Goal: Transaction & Acquisition: Purchase product/service

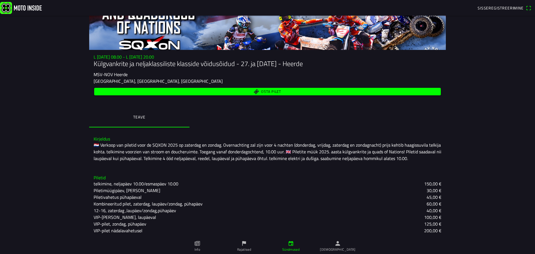
scroll to position [42, 0]
drag, startPoint x: 316, startPoint y: 196, endPoint x: 286, endPoint y: 196, distance: 30.7
click at [286, 196] on div "Piletivahetus pühapäeval 45,00 €" at bounding box center [268, 197] width 348 height 7
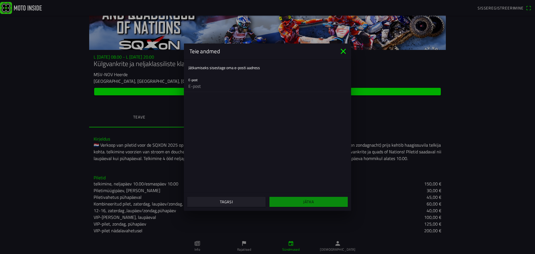
click at [343, 52] on icon "close" at bounding box center [343, 51] width 5 height 5
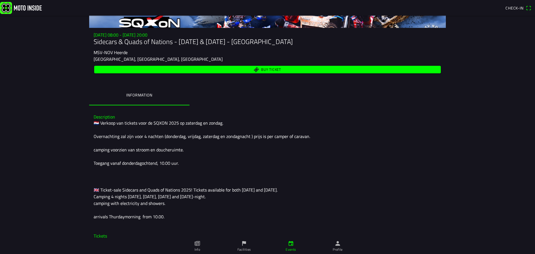
scroll to position [122, 0]
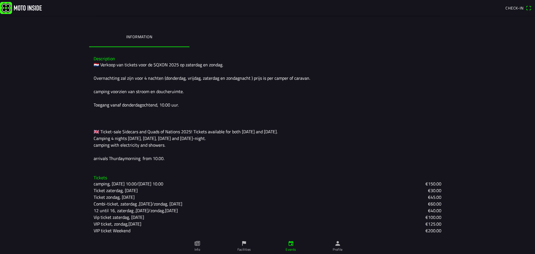
drag, startPoint x: 104, startPoint y: 57, endPoint x: 203, endPoint y: 160, distance: 142.2
click at [203, 160] on div "Description 🇳🇱 Verkoop van tickets voor de SQXON 2025 op zaterdag en zondag. Ov…" at bounding box center [267, 109] width 357 height 115
copy div "Description 🇳🇱 Verkoop van tickets voor de SQXON 2025 op zaterdag en zondag. Ov…"
click at [358, 79] on div "🇳🇱 Verkoop van tickets voor de SQXON 2025 op zaterdag en zondag. Overnachting z…" at bounding box center [268, 111] width 348 height 100
click at [0, 0] on slot "Combi-ticket, zaterdag ,[DATE]/zondag, [DATE]" at bounding box center [0, 0] width 0 height 0
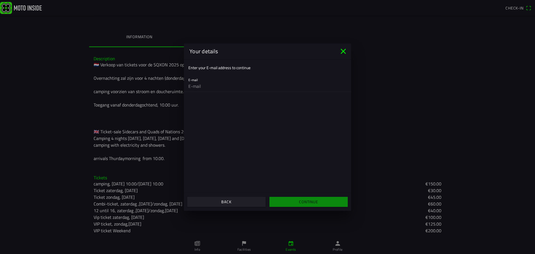
click at [344, 50] on icon "close" at bounding box center [343, 51] width 9 height 9
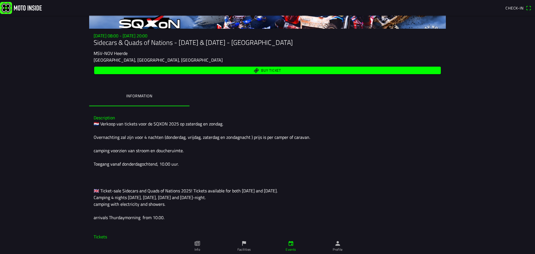
scroll to position [0, 0]
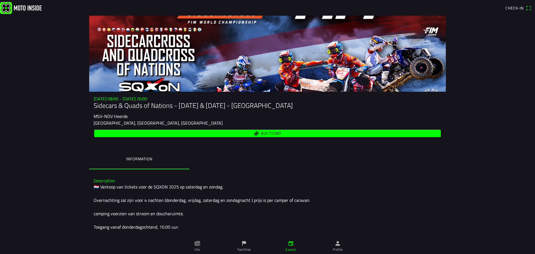
click at [266, 133] on span "Buy ticket" at bounding box center [271, 134] width 20 height 4
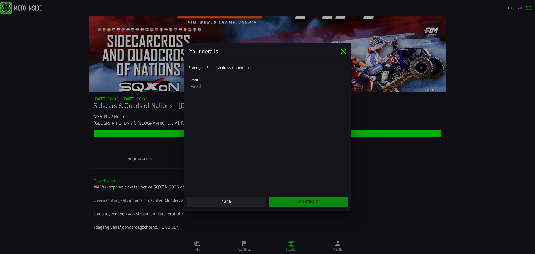
click at [214, 87] on input "email" at bounding box center [267, 86] width 158 height 11
type input "andres.prunbach@mail.ee"
click at [292, 200] on span "Continue" at bounding box center [309, 202] width 70 height 10
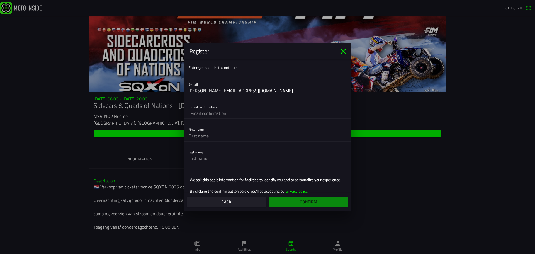
click at [224, 112] on input "text" at bounding box center [267, 113] width 158 height 11
type input "andres.prunbach@mail.ee"
type input "Andres"
type input "Prunbach"
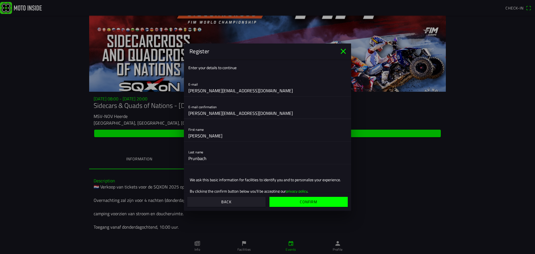
click at [318, 173] on ion-grid "We ask this basic information for facilities to identify you and to personalize…" at bounding box center [267, 185] width 158 height 33
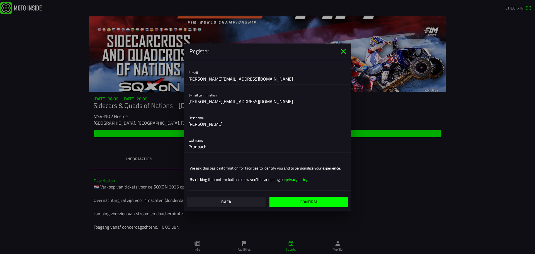
click at [331, 202] on span "Confirm" at bounding box center [309, 202] width 70 height 10
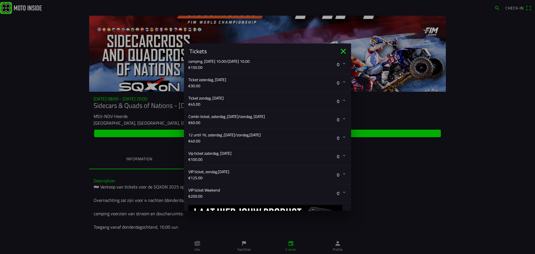
scroll to position [112, 0]
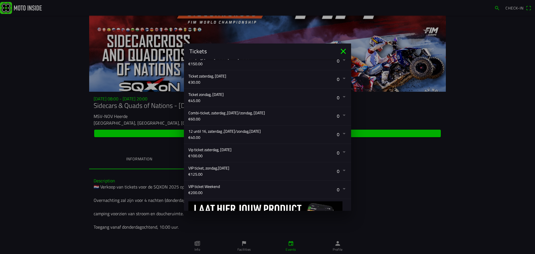
click at [338, 134] on button "button" at bounding box center [269, 134] width 163 height 18
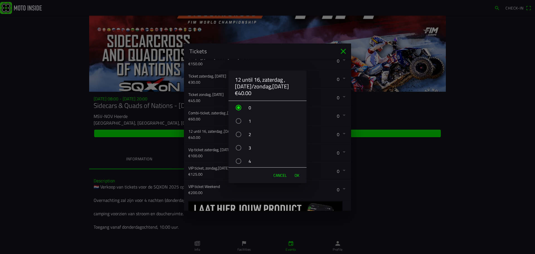
click at [240, 120] on div "button" at bounding box center [239, 121] width 6 height 6
click at [297, 178] on span "OK" at bounding box center [297, 176] width 5 height 6
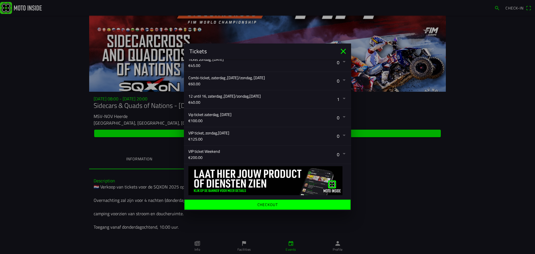
scroll to position [119, 0]
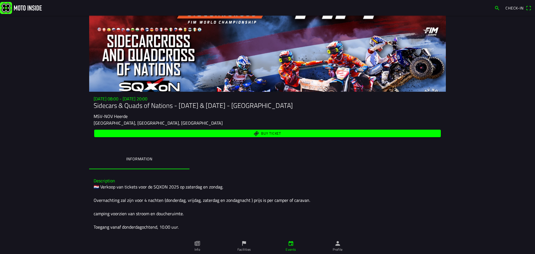
click at [423, 189] on ion-backdrop at bounding box center [267, 127] width 535 height 254
